Goal: Task Accomplishment & Management: Use online tool/utility

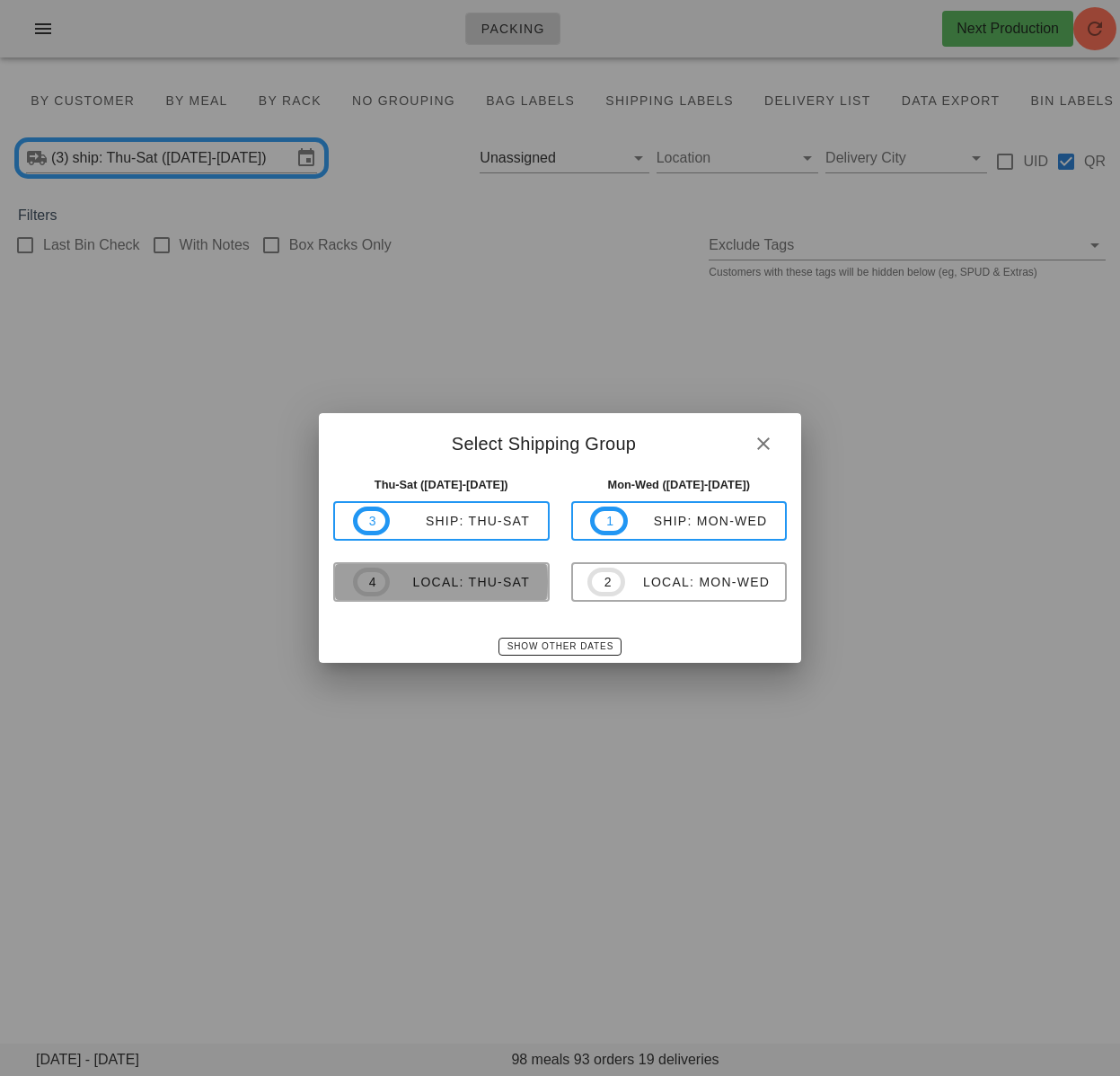
click at [488, 589] on div "local: Thu-Sat" at bounding box center [459, 583] width 140 height 15
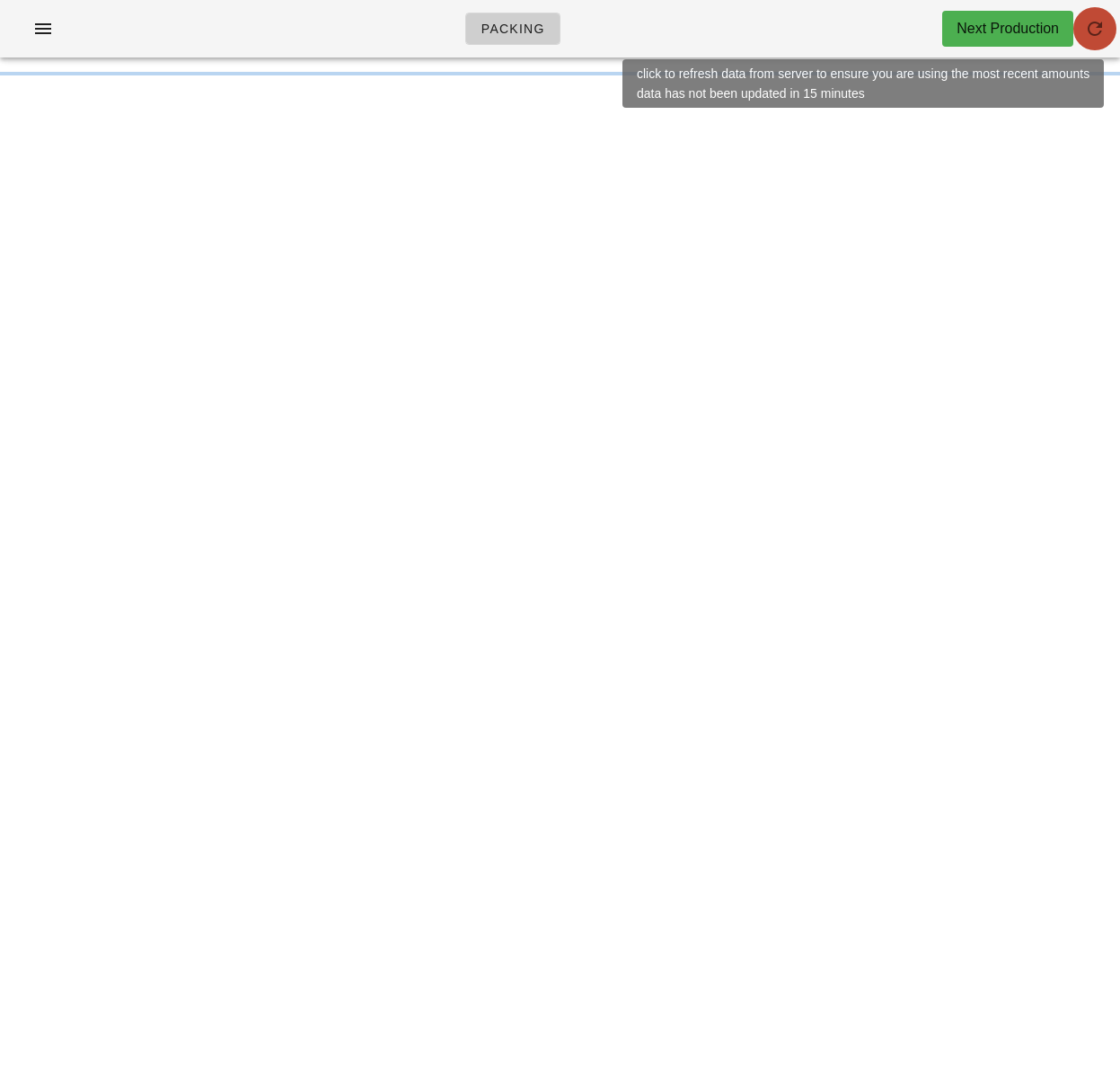
click at [1089, 28] on icon "button" at bounding box center [1094, 28] width 21 height 21
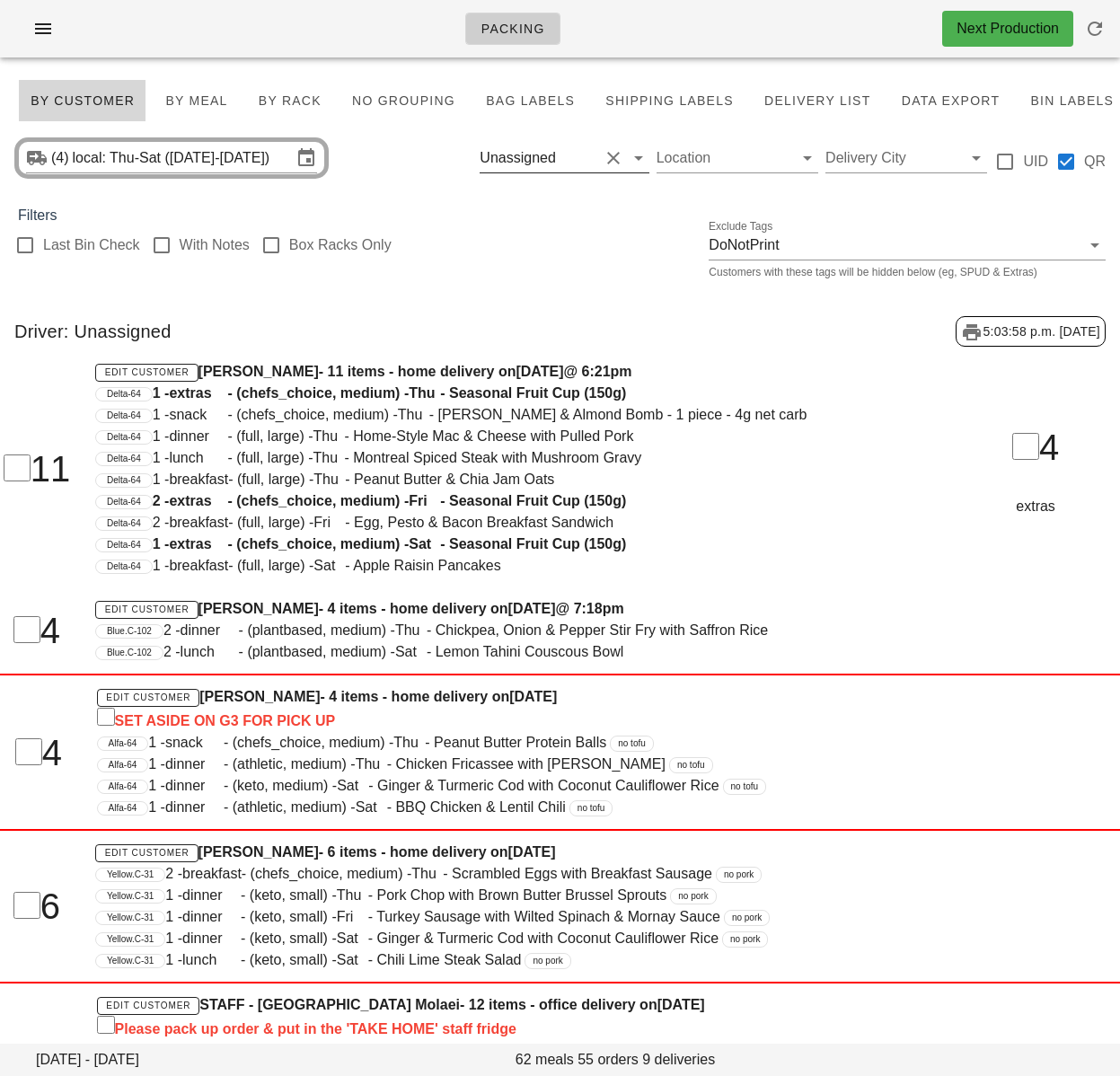
click at [607, 164] on button "Clear Filter by driver" at bounding box center [613, 157] width 21 height 21
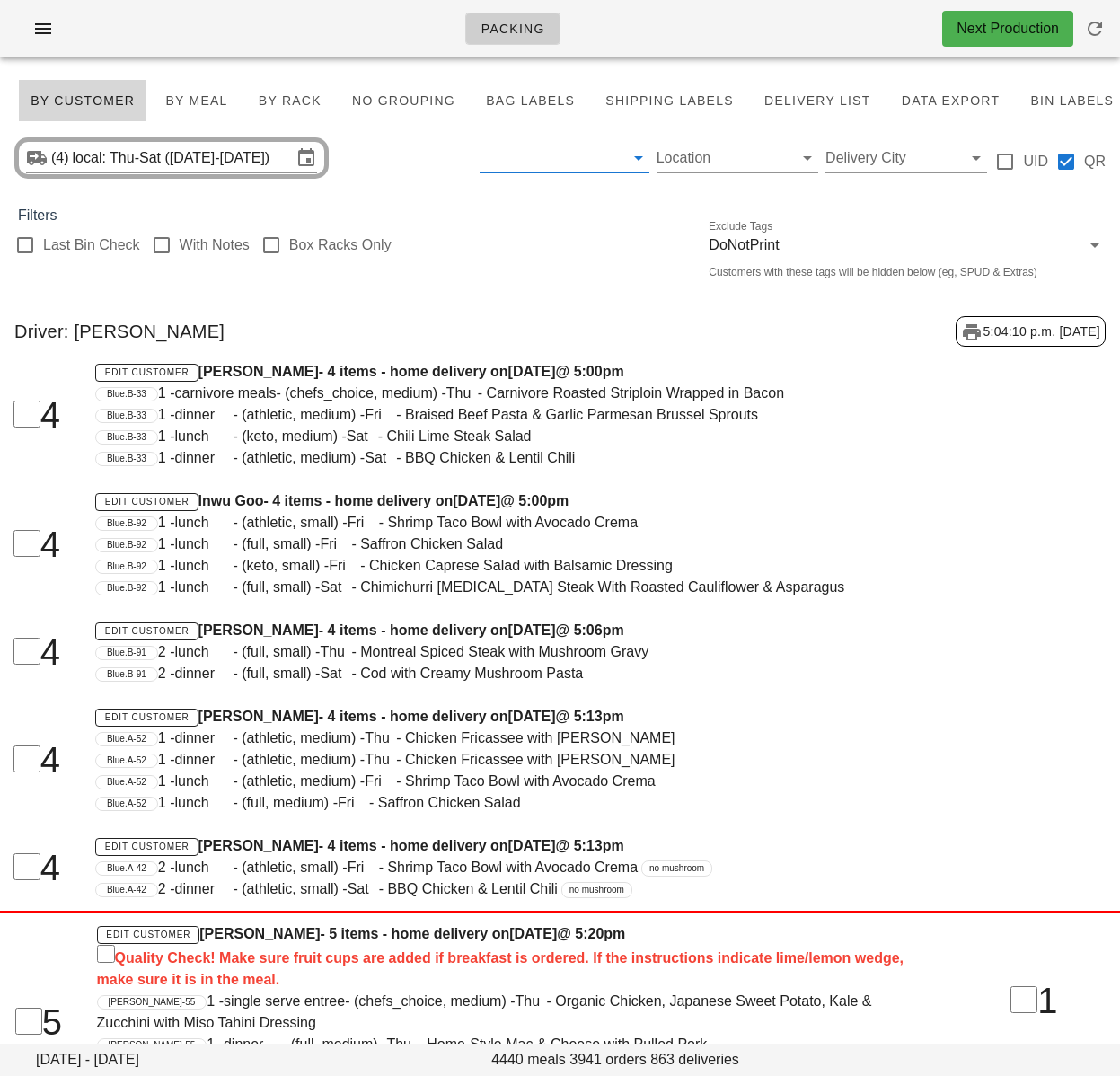
click at [609, 161] on input "text" at bounding box center [549, 157] width 140 height 29
click at [607, 206] on div "Filters" at bounding box center [560, 215] width 1120 height 21
click at [611, 157] on input "text" at bounding box center [549, 157] width 140 height 29
click at [24, 247] on div at bounding box center [25, 245] width 31 height 31
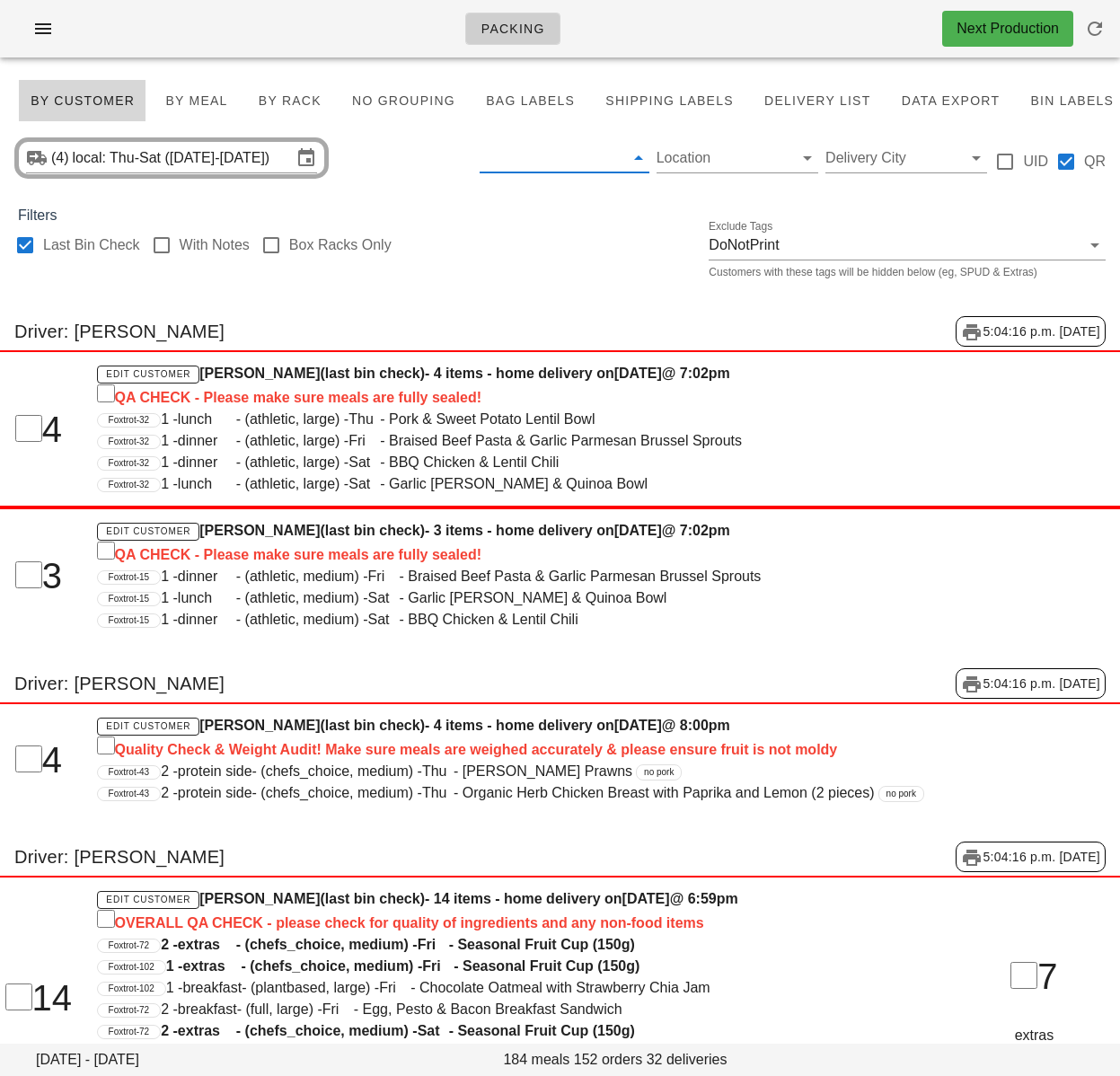
checkbox input "true"
click at [300, 100] on span "By Rack" at bounding box center [289, 101] width 64 height 15
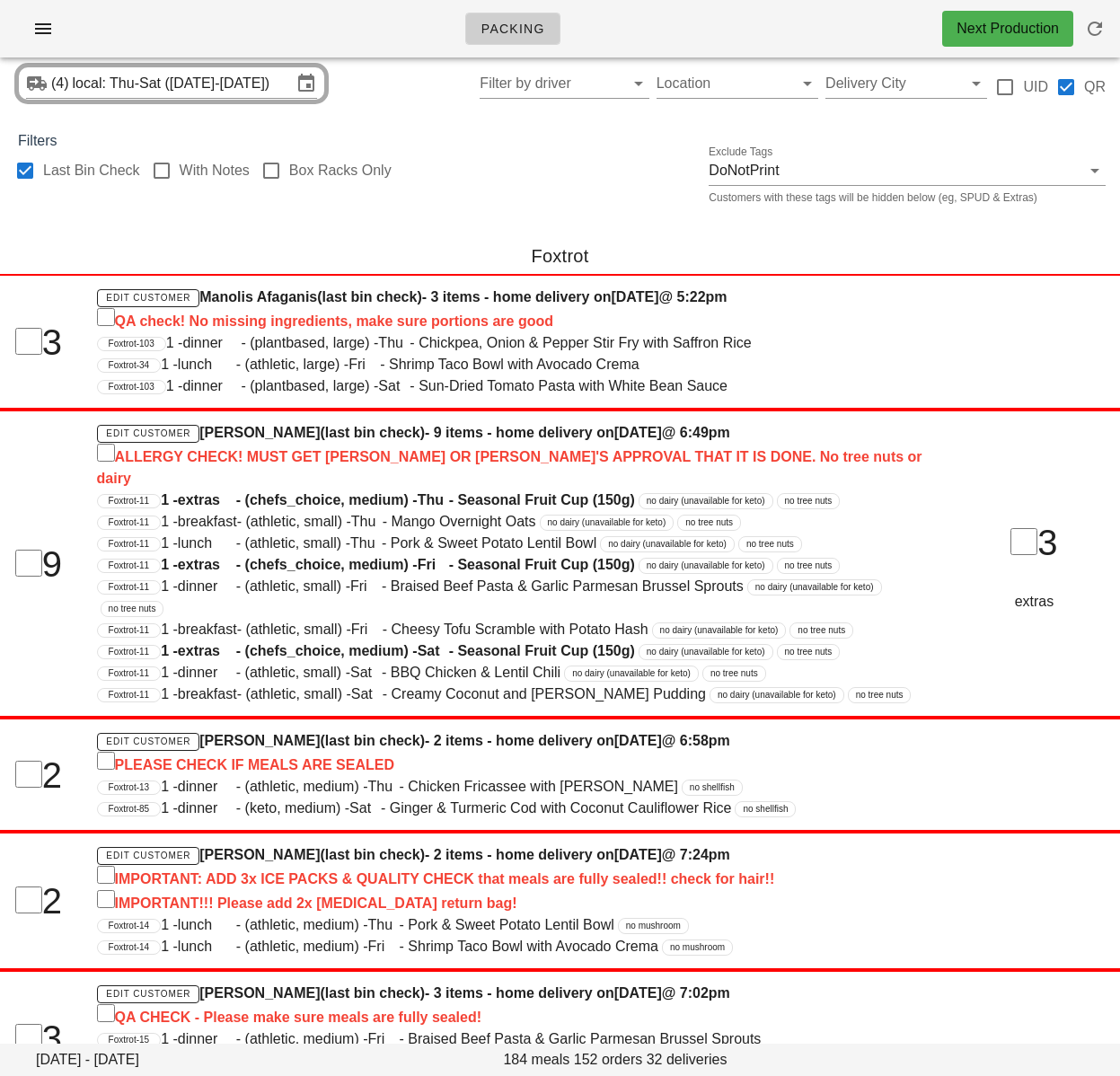
scroll to position [88, 0]
